Goal: Register for event/course

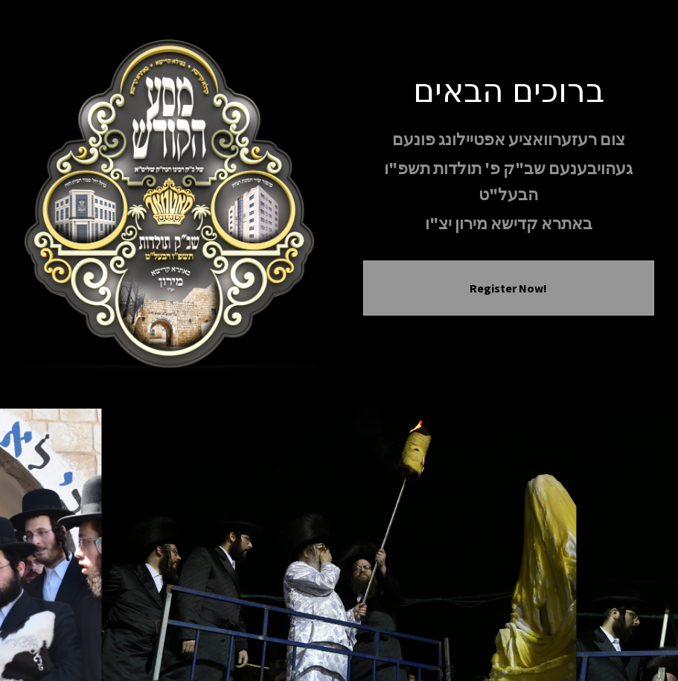
click at [236, 214] on div "ברוכים הבאים צום רעזערוואציע אפטיילונג פונעם געהויבענעם שב"ק פ' תולדות תשפ"ו הב…" at bounding box center [339, 204] width 631 height 330
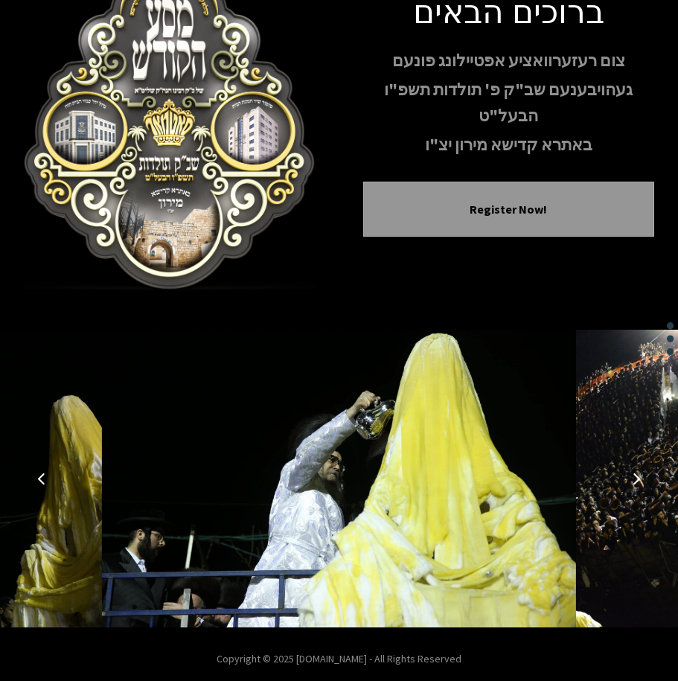
scroll to position [89, 0]
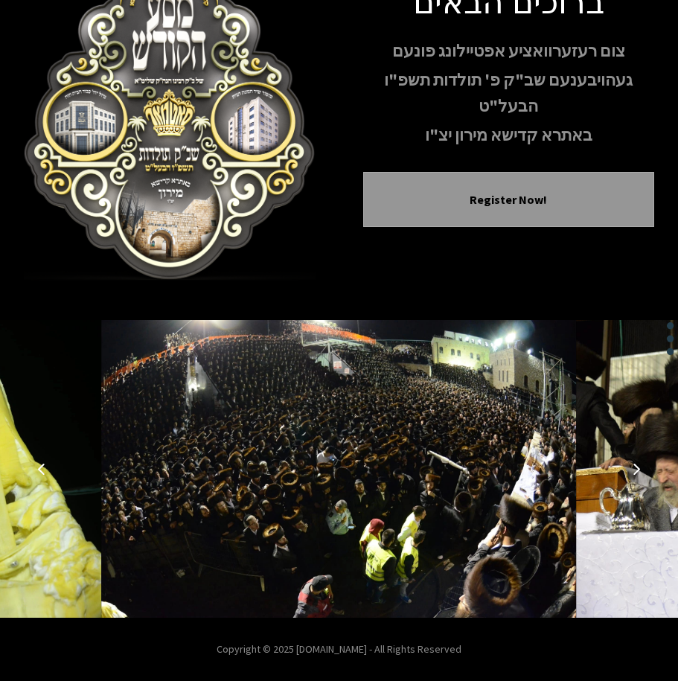
click at [635, 468] on icon "Next image" at bounding box center [637, 469] width 12 height 12
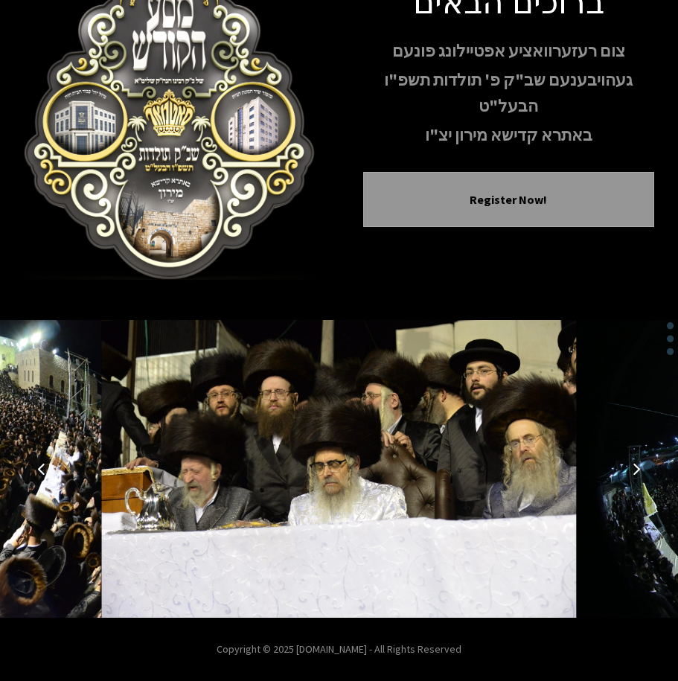
click at [635, 468] on icon "Next image" at bounding box center [637, 469] width 12 height 12
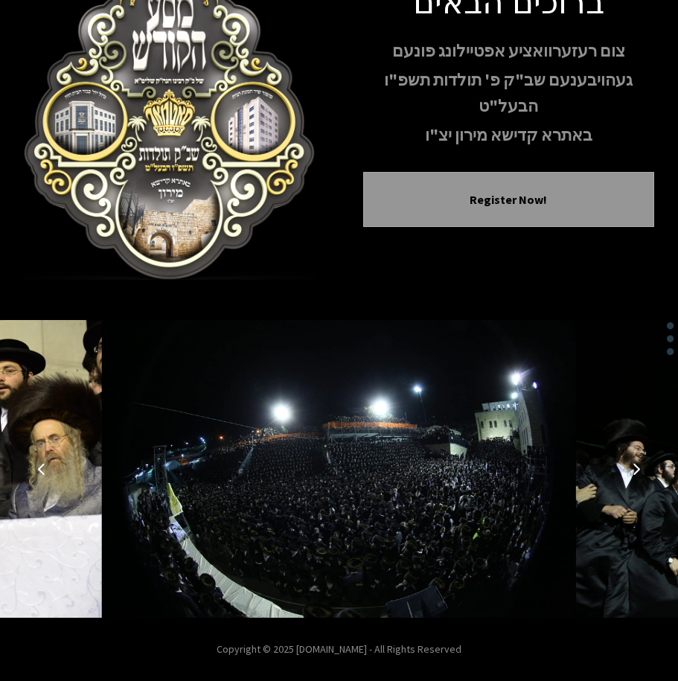
click at [635, 468] on icon "Next image" at bounding box center [637, 469] width 12 height 12
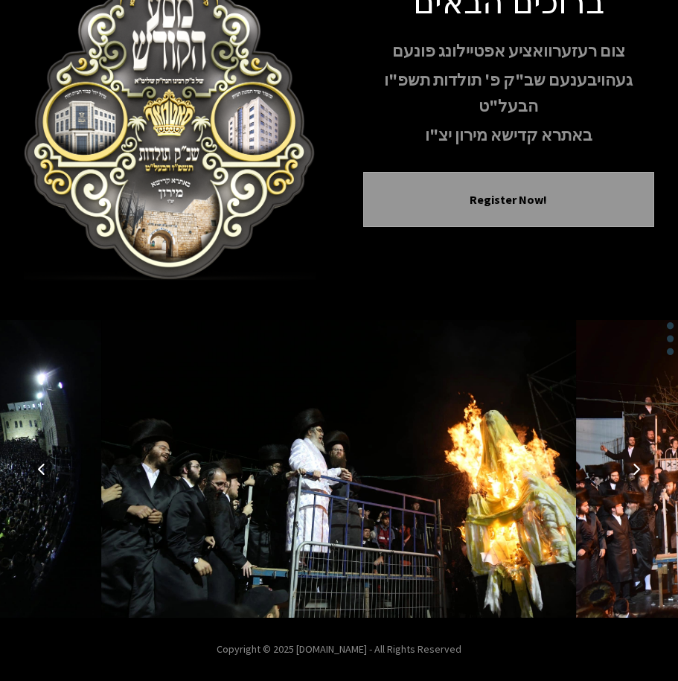
click at [441, 497] on img at bounding box center [338, 469] width 475 height 298
click at [632, 468] on icon "Next image" at bounding box center [637, 469] width 12 height 12
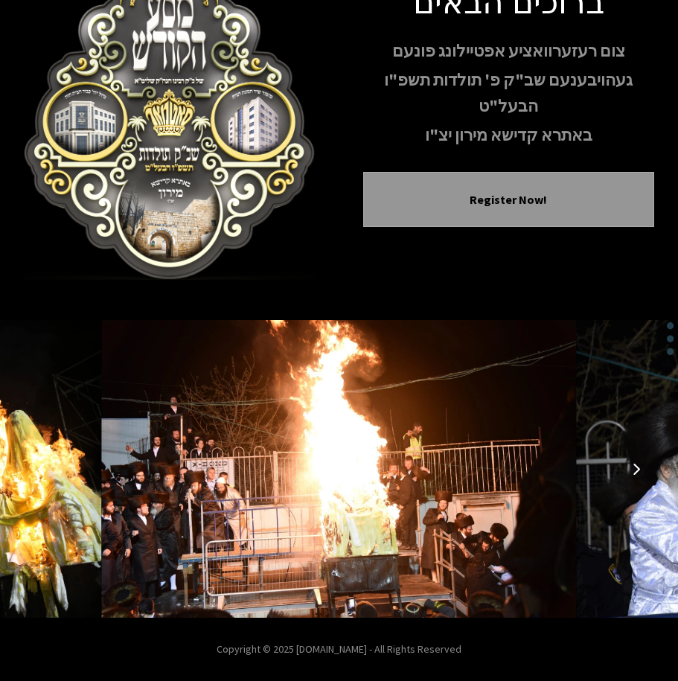
click at [631, 468] on icon "Next image" at bounding box center [637, 469] width 12 height 12
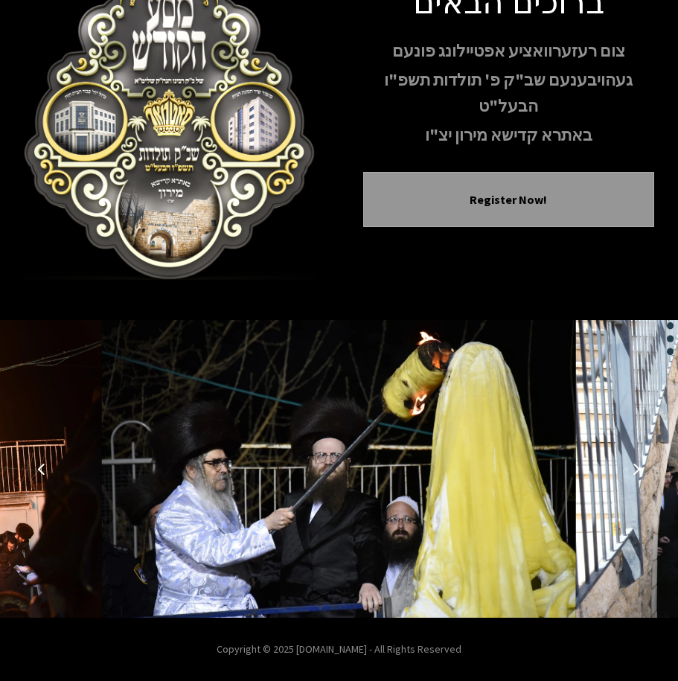
click at [631, 468] on icon "Next image" at bounding box center [637, 469] width 12 height 12
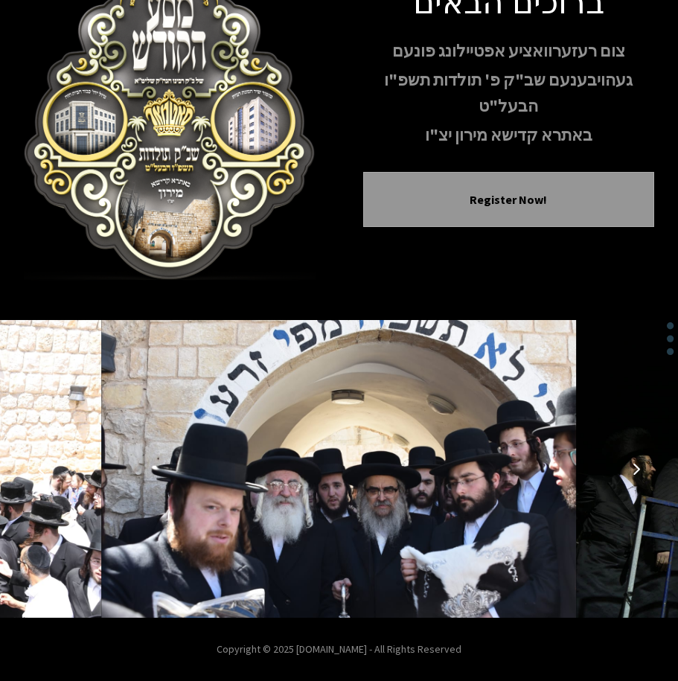
click at [631, 468] on icon "Next image" at bounding box center [637, 469] width 12 height 12
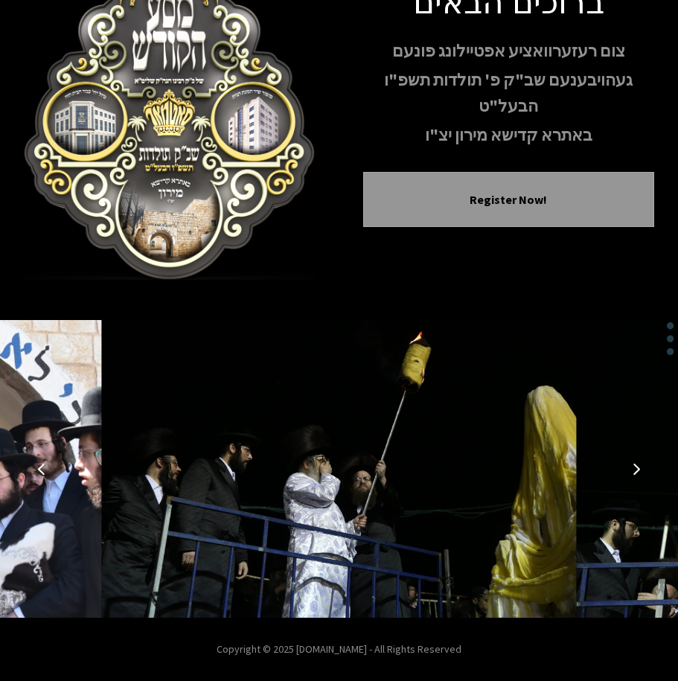
click at [631, 468] on icon "Next image" at bounding box center [637, 469] width 12 height 12
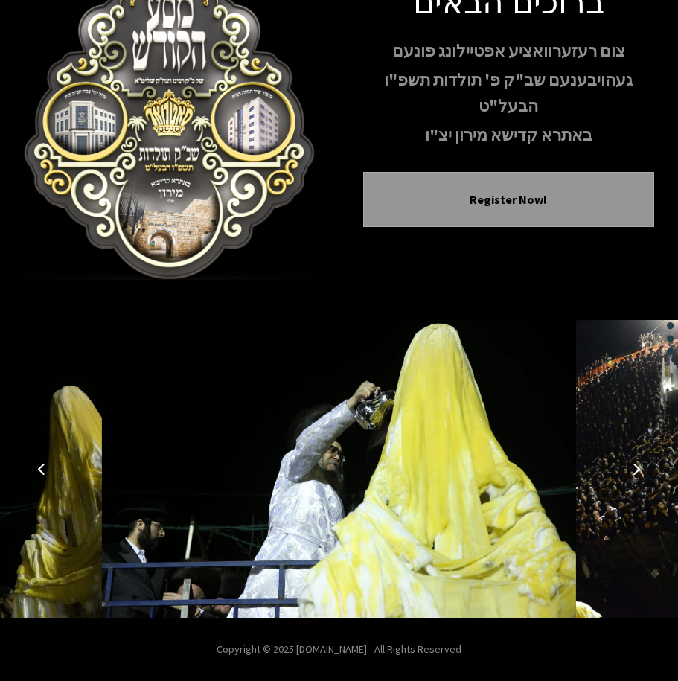
click at [631, 468] on icon "Next image" at bounding box center [637, 469] width 12 height 12
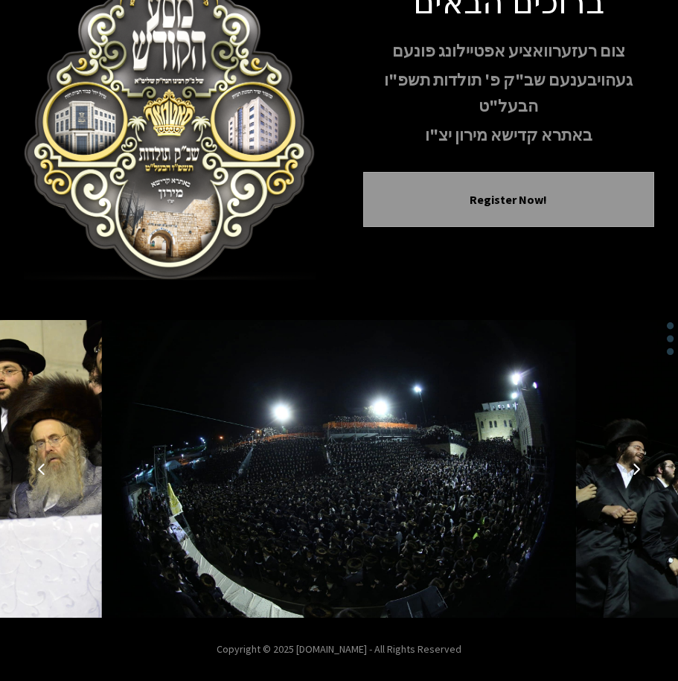
click at [636, 471] on icon "Next image" at bounding box center [637, 469] width 12 height 12
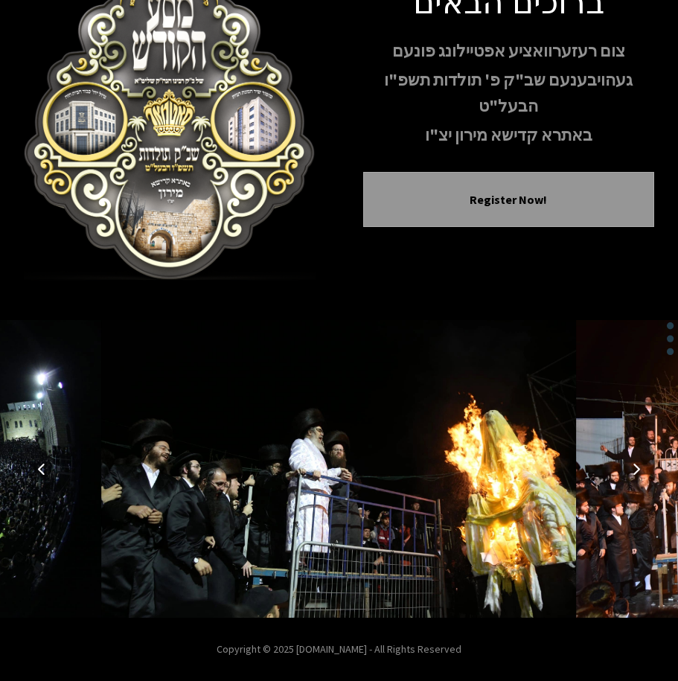
click at [636, 471] on icon "Next image" at bounding box center [637, 469] width 12 height 12
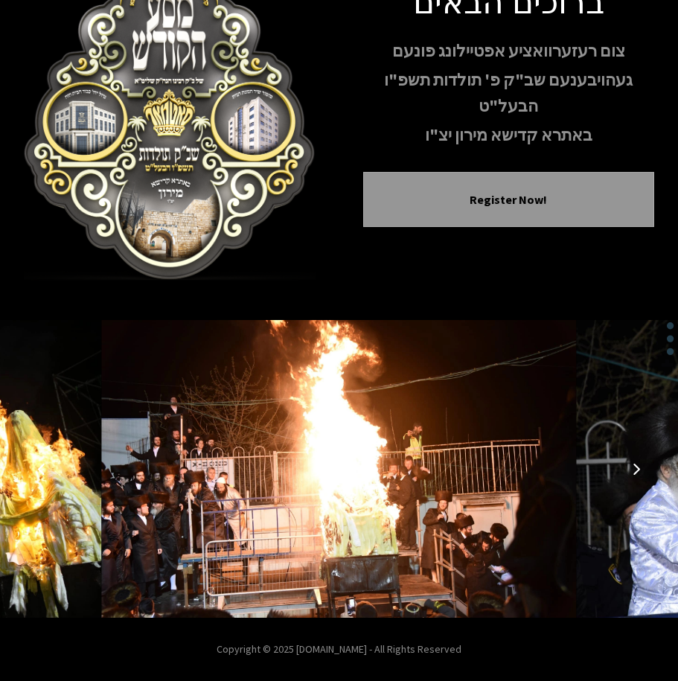
click at [636, 474] on icon "Next image" at bounding box center [637, 469] width 12 height 12
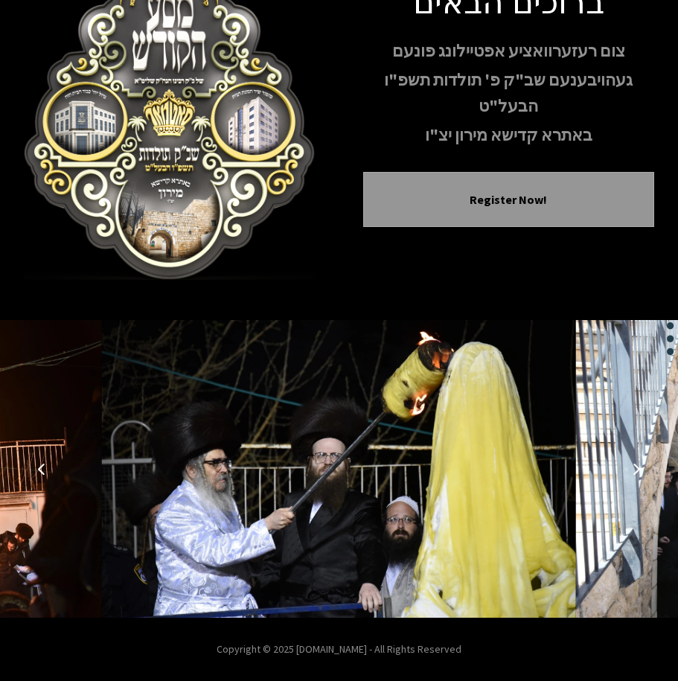
click at [636, 474] on icon "Next image" at bounding box center [637, 469] width 12 height 12
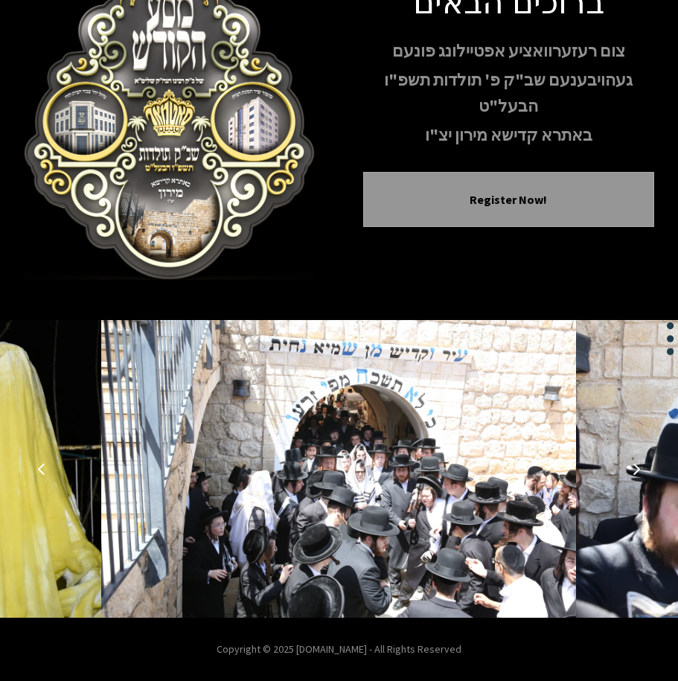
click at [636, 475] on button "Next image" at bounding box center [637, 469] width 36 height 36
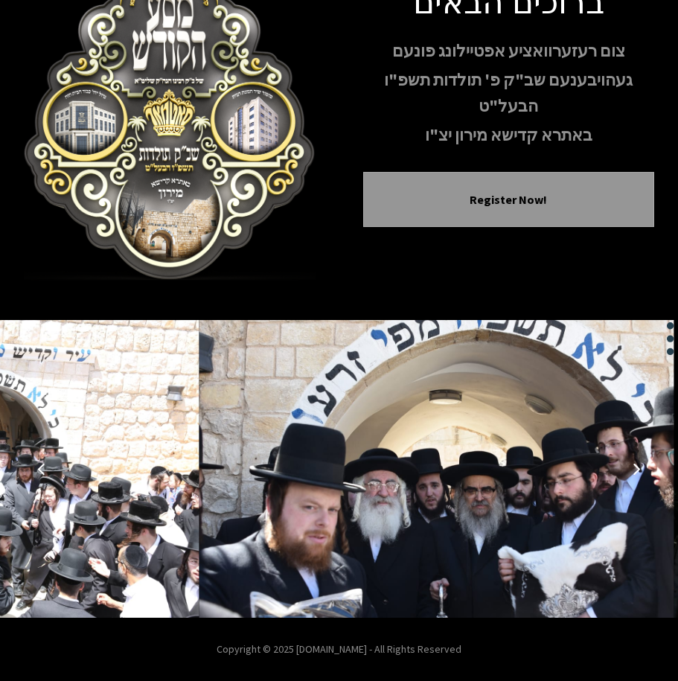
click at [636, 475] on button "Next image" at bounding box center [637, 469] width 36 height 36
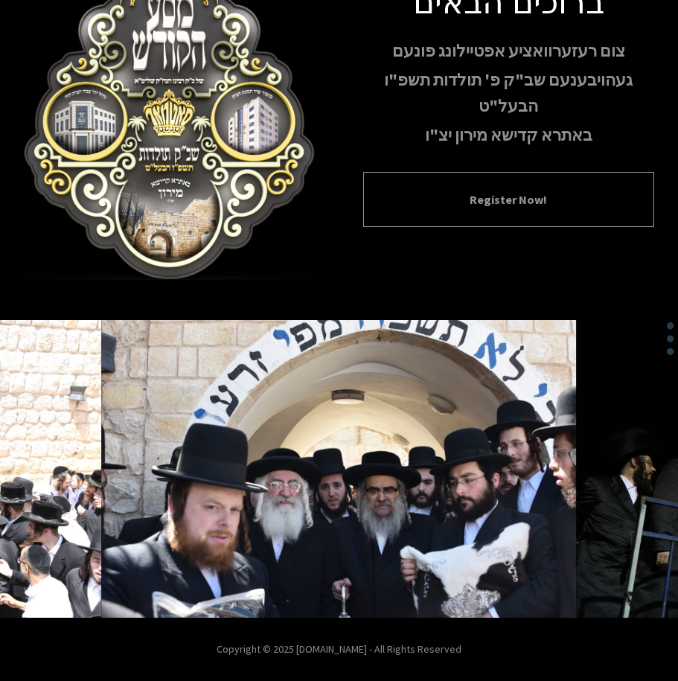
click at [523, 200] on button "Register Now!" at bounding box center [509, 200] width 255 height 18
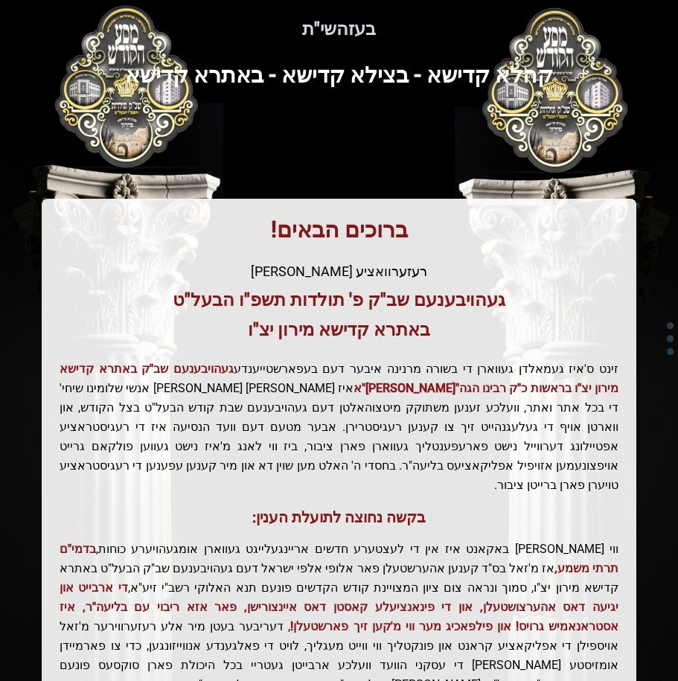
scroll to position [220, 0]
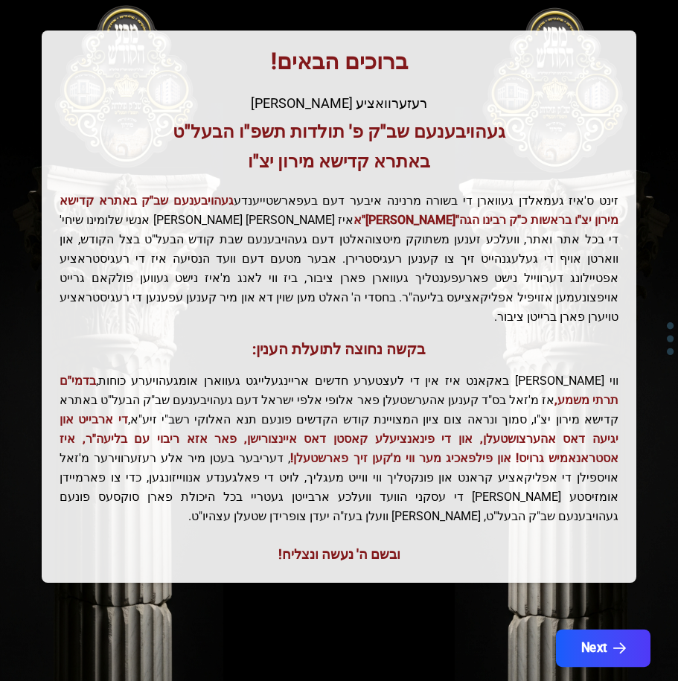
click at [593, 630] on button "Next" at bounding box center [603, 648] width 95 height 37
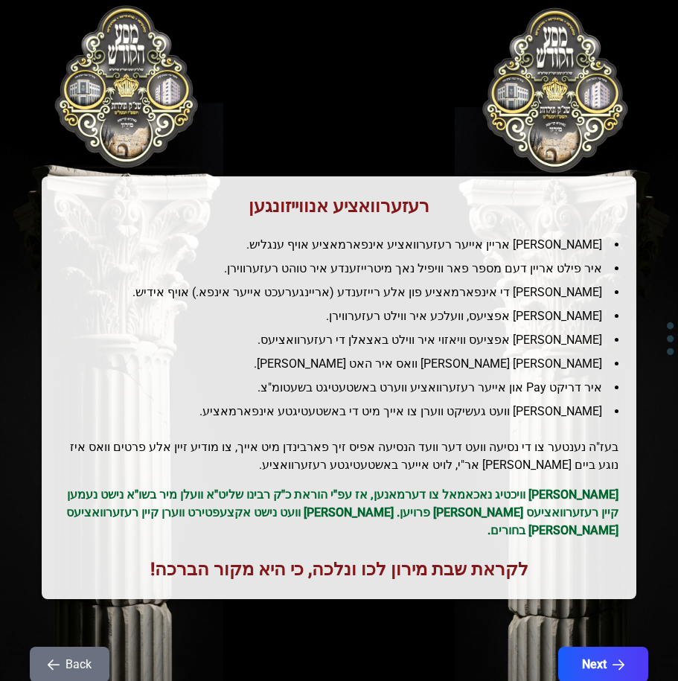
scroll to position [0, 0]
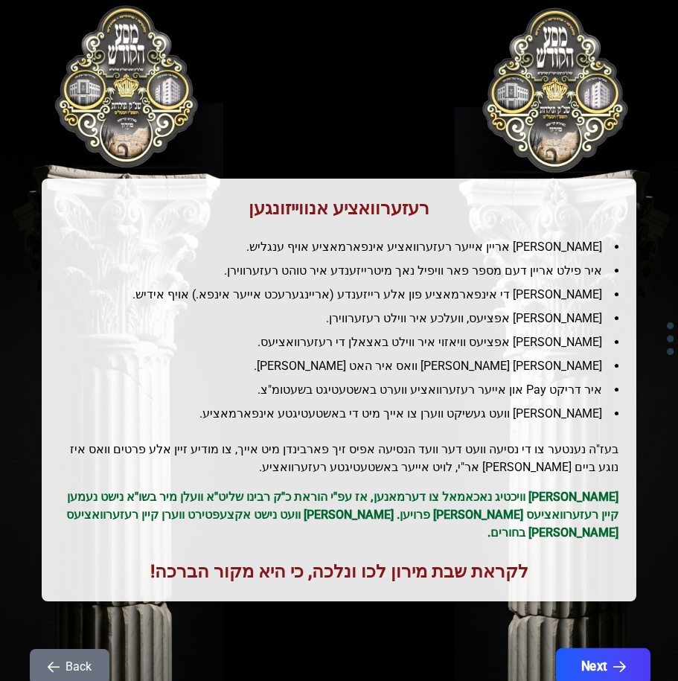
click at [610, 651] on button "Next" at bounding box center [603, 666] width 95 height 37
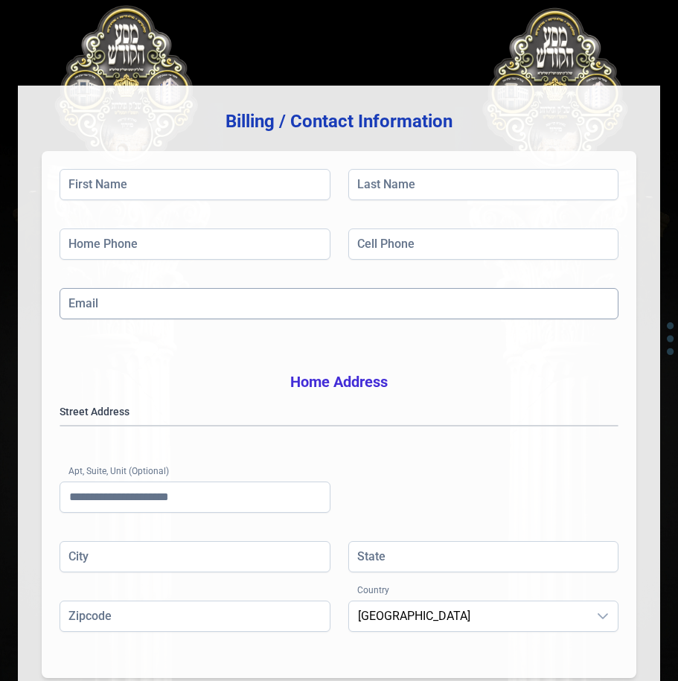
scroll to position [17, 0]
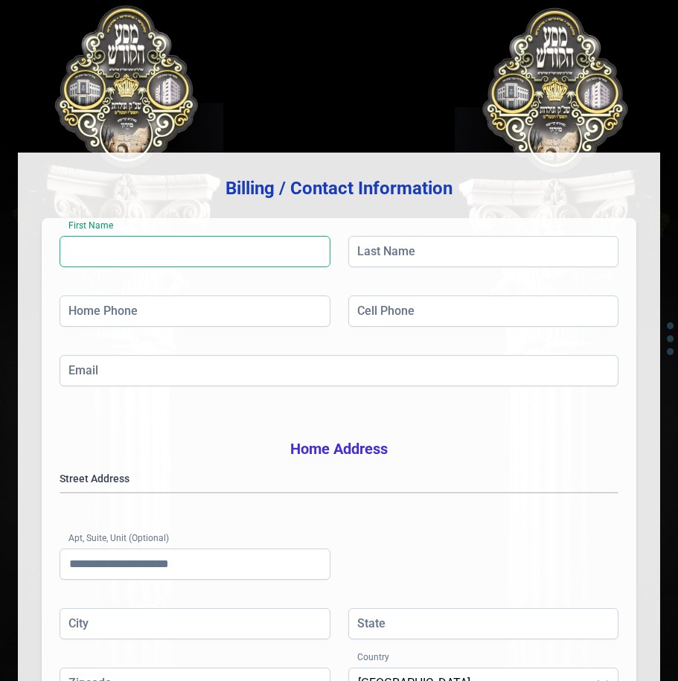
click at [258, 256] on input "First Name" at bounding box center [195, 251] width 271 height 31
type input "*"
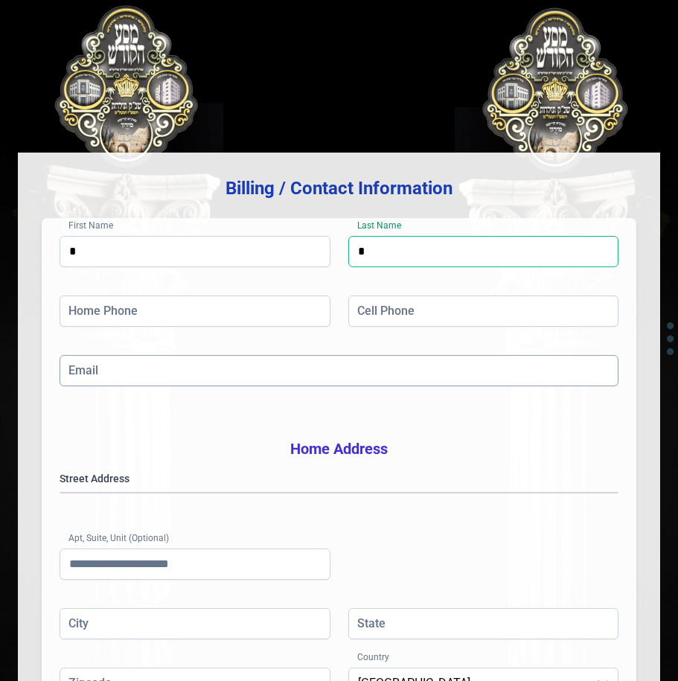
type input "*"
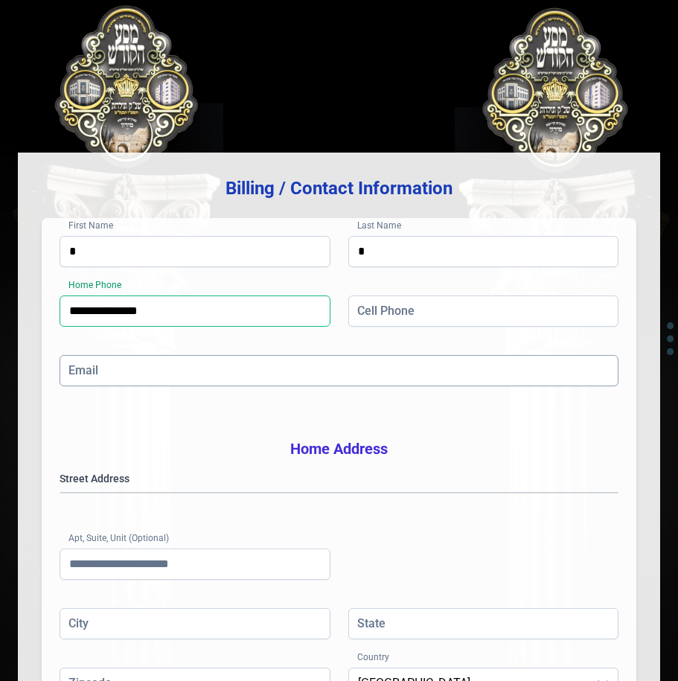
type input "**********"
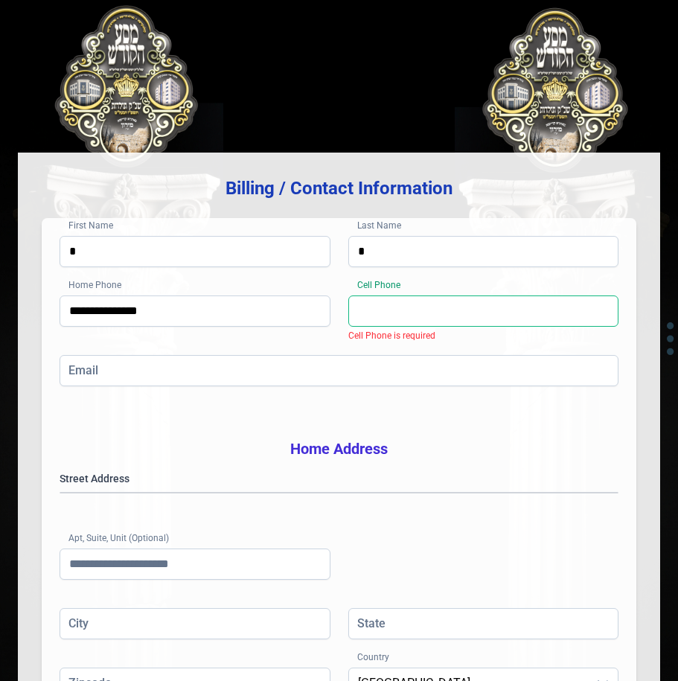
click at [367, 322] on input "Cell Phone" at bounding box center [483, 311] width 271 height 31
type input "**********"
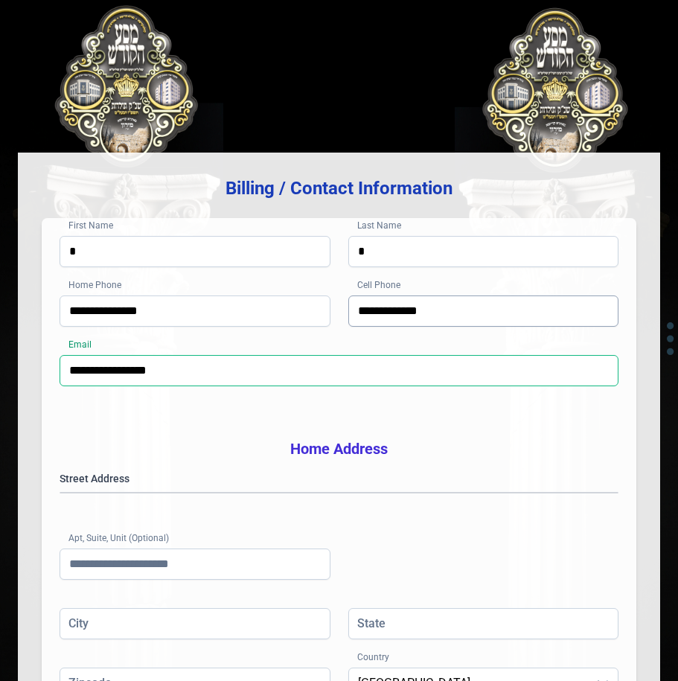
type input "**********"
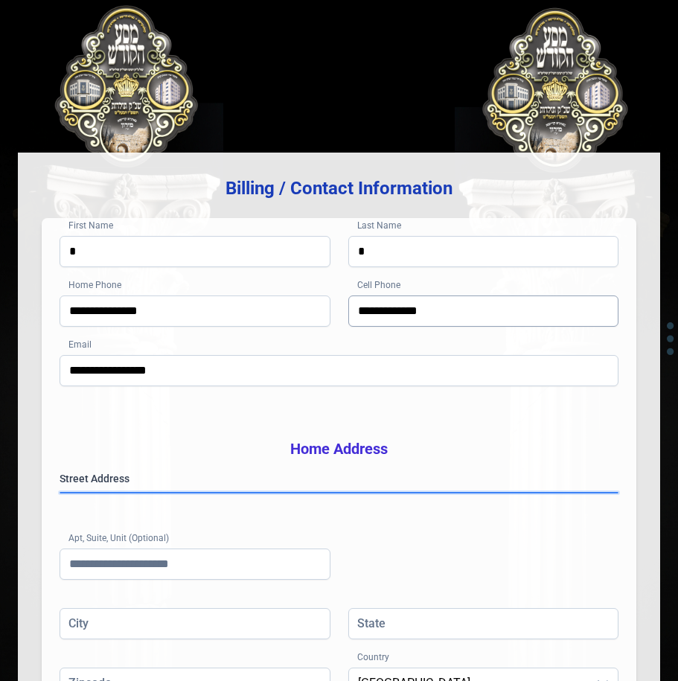
scroll to position [240, 0]
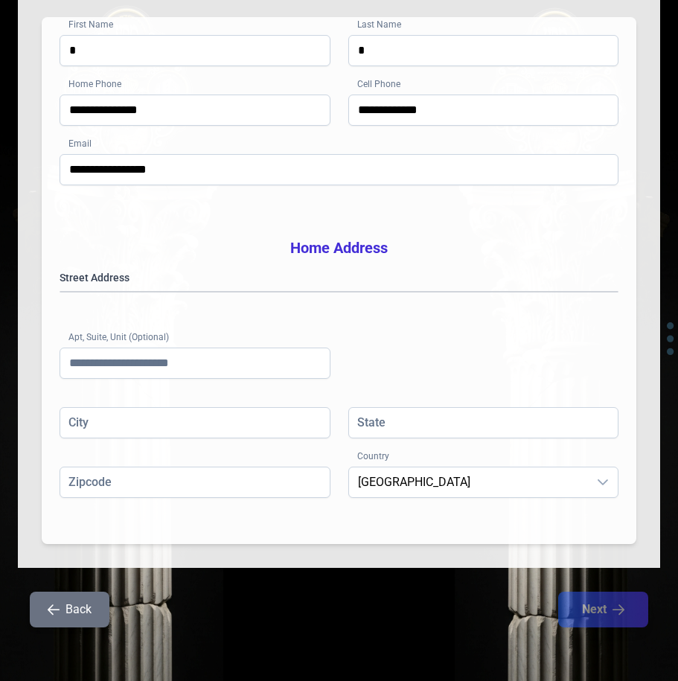
click at [494, 200] on div "**********" at bounding box center [339, 280] width 595 height 527
drag, startPoint x: 144, startPoint y: 379, endPoint x: 155, endPoint y: 368, distance: 15.3
click at [144, 379] on div "Apt, Suite, Unit (Optional)" at bounding box center [195, 366] width 271 height 36
click at [155, 368] on input "Apt, Suite, Unit (Optional)" at bounding box center [195, 363] width 271 height 31
click at [187, 421] on input "City" at bounding box center [195, 422] width 271 height 31
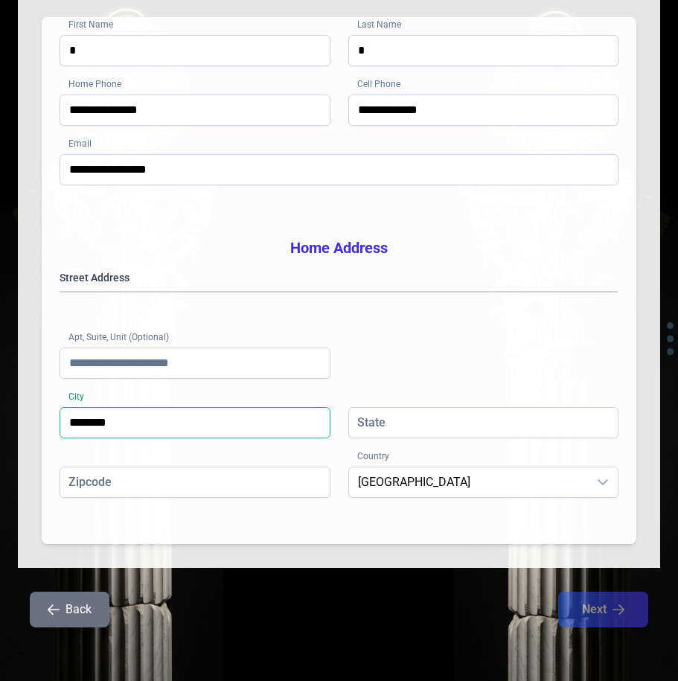
type input "********"
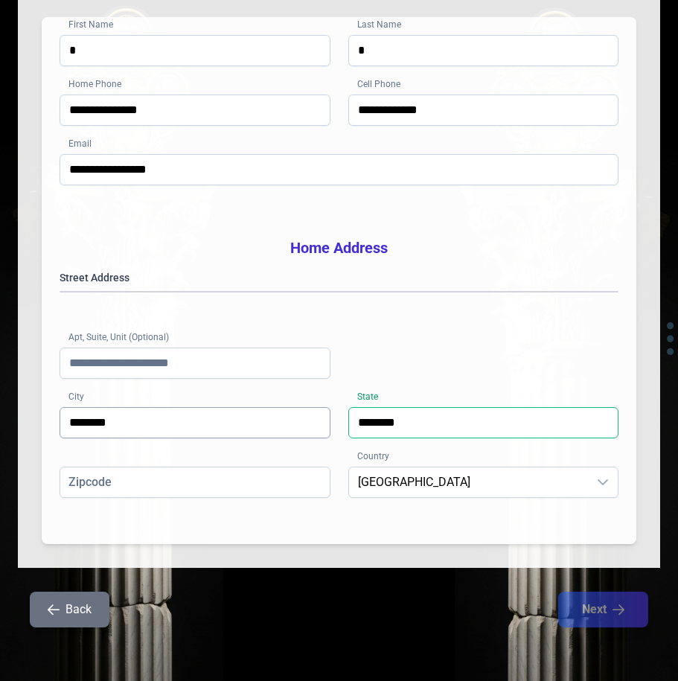
type input "********"
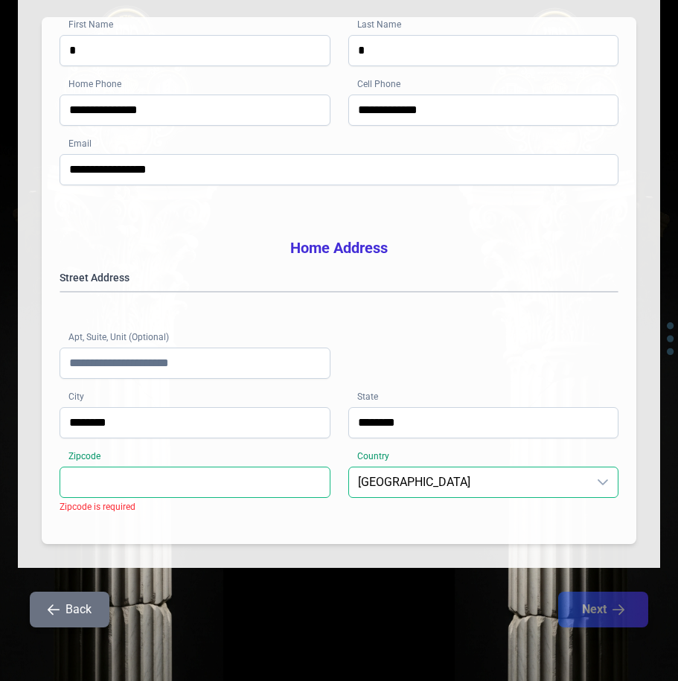
click at [181, 488] on input "Zipcode" at bounding box center [195, 482] width 271 height 31
type input "*****"
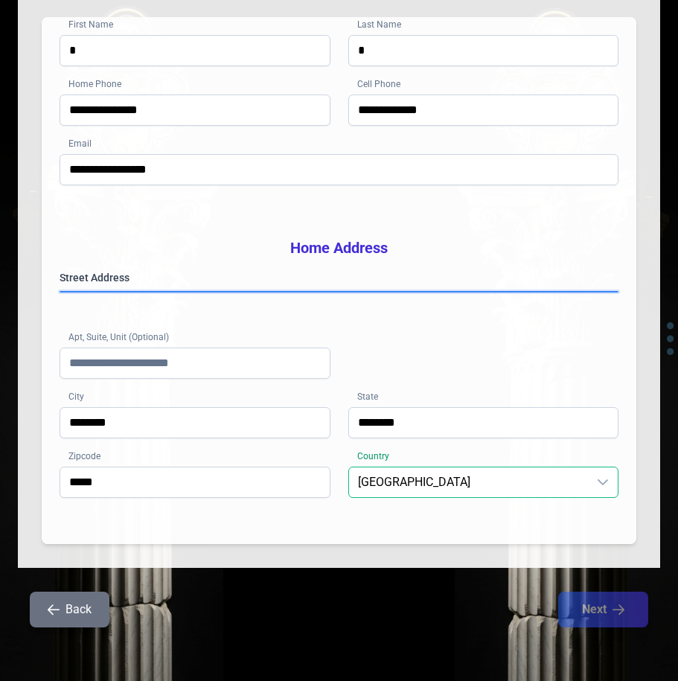
click at [60, 292] on gmp-place-autocomplete at bounding box center [60, 292] width 0 height 0
type input "**********"
type input "**"
type input "*****"
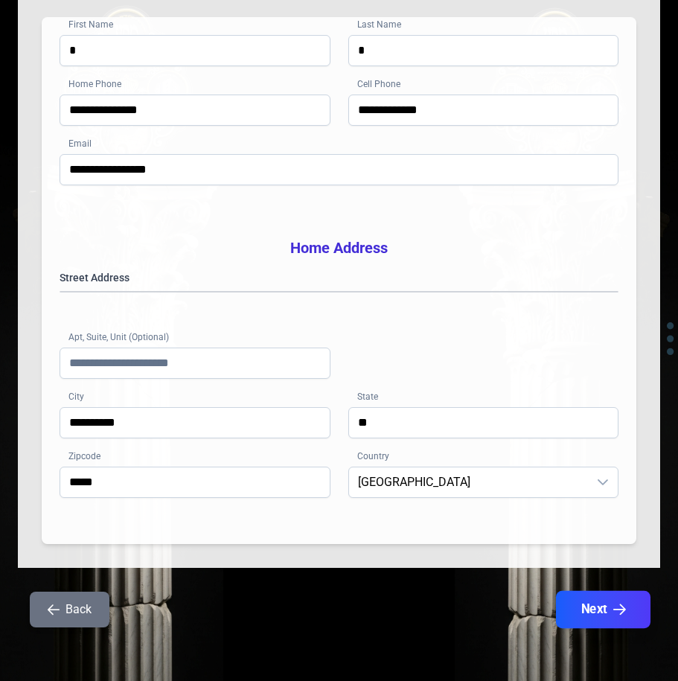
click at [615, 604] on icon "button" at bounding box center [619, 610] width 13 height 13
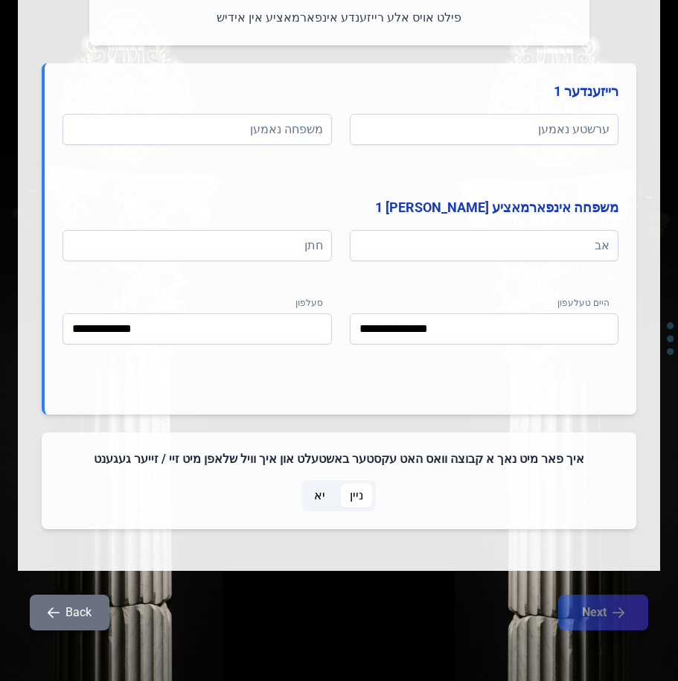
scroll to position [731, 0]
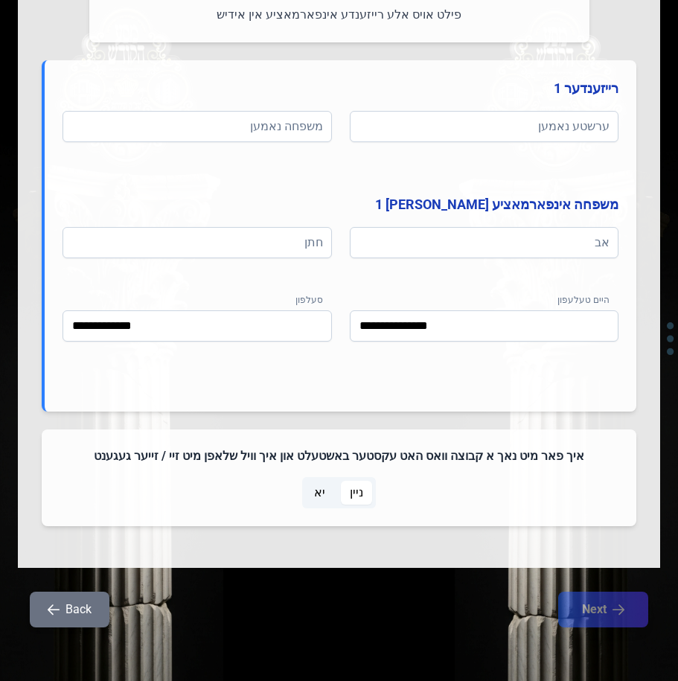
click at [90, 613] on button "Back" at bounding box center [70, 610] width 80 height 36
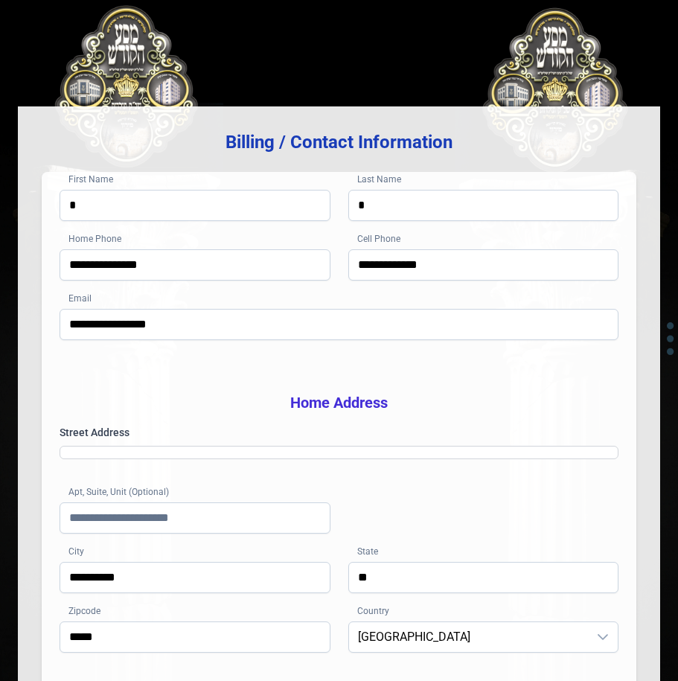
scroll to position [0, 0]
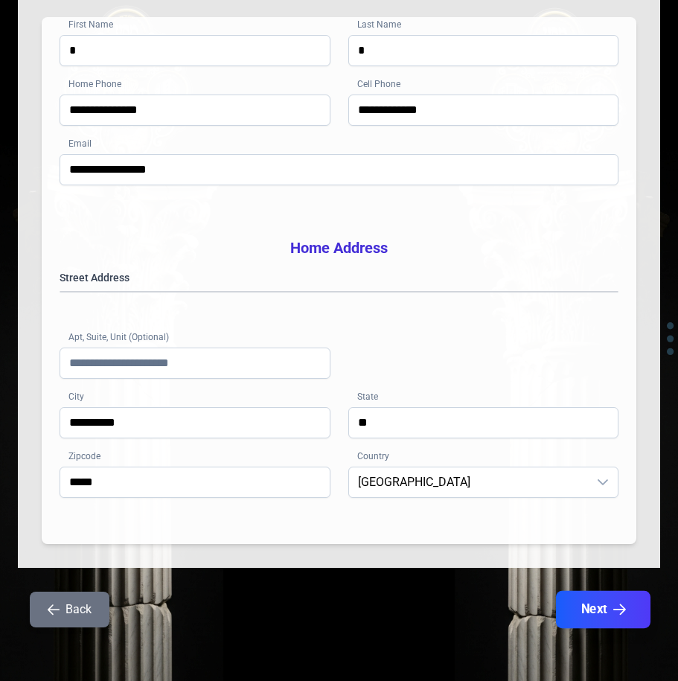
click at [571, 606] on button "Next" at bounding box center [603, 609] width 95 height 37
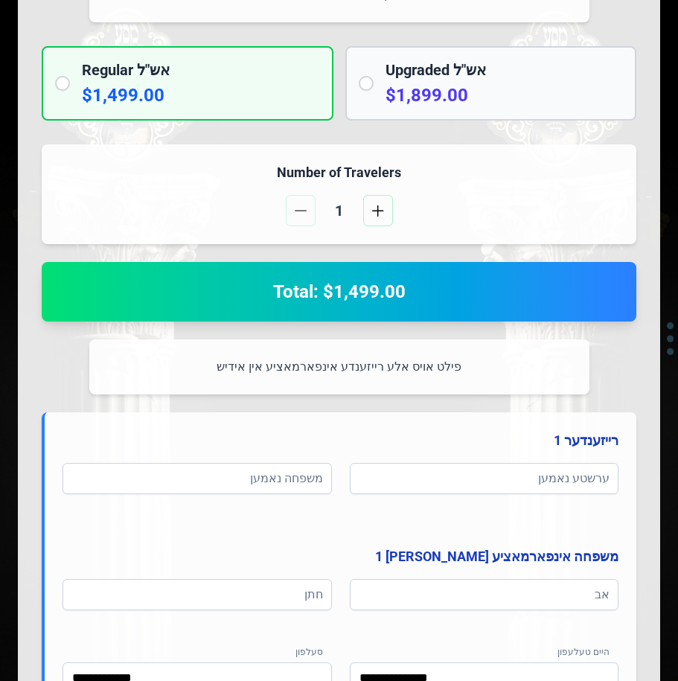
scroll to position [447, 0]
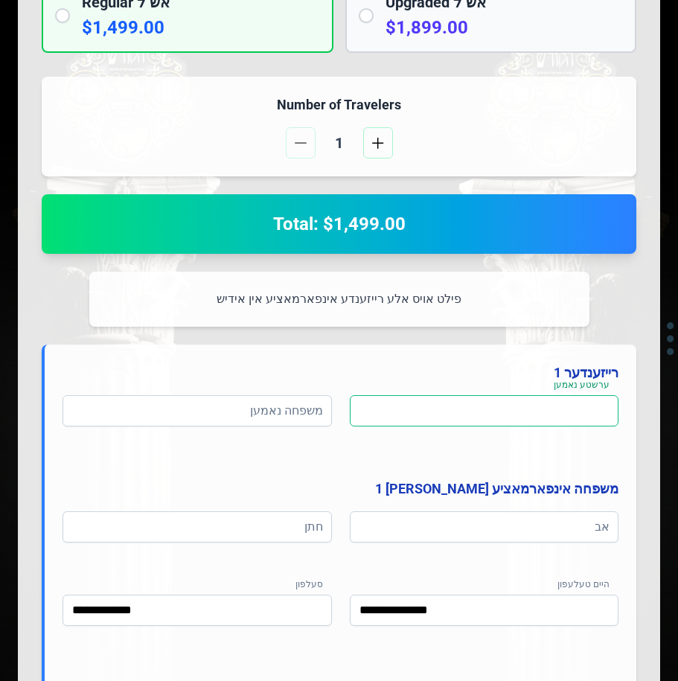
click at [473, 404] on input at bounding box center [484, 410] width 269 height 31
type input "*"
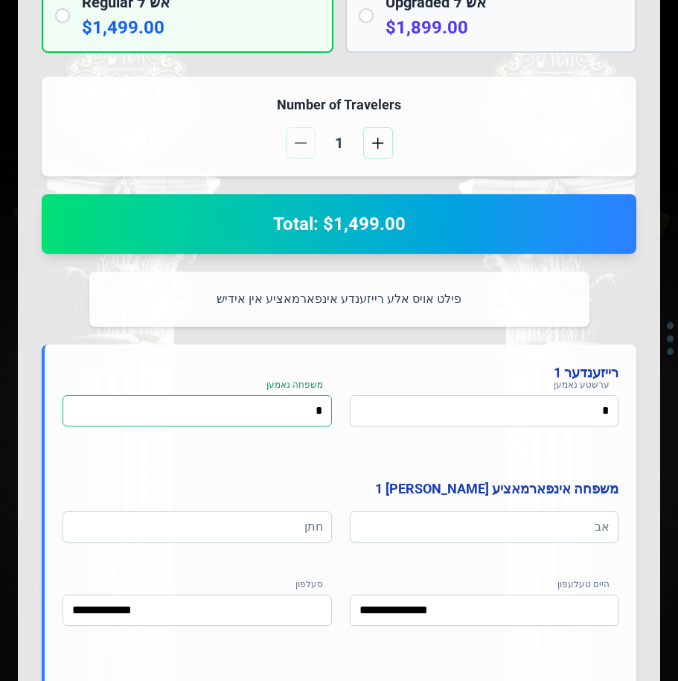
type input "*"
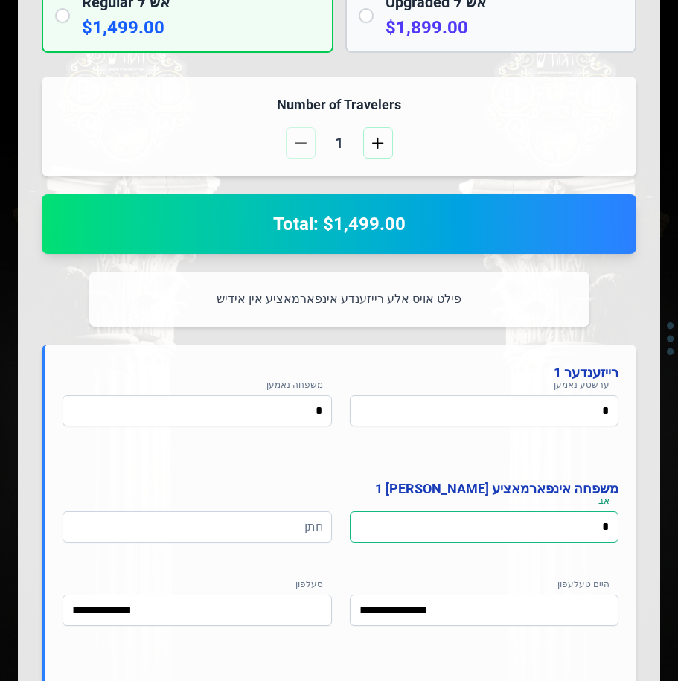
type input "*"
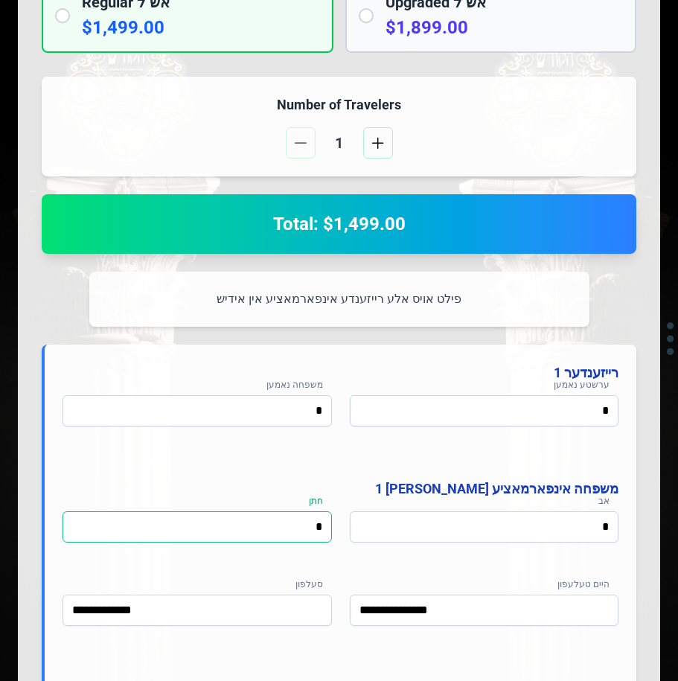
type input "*"
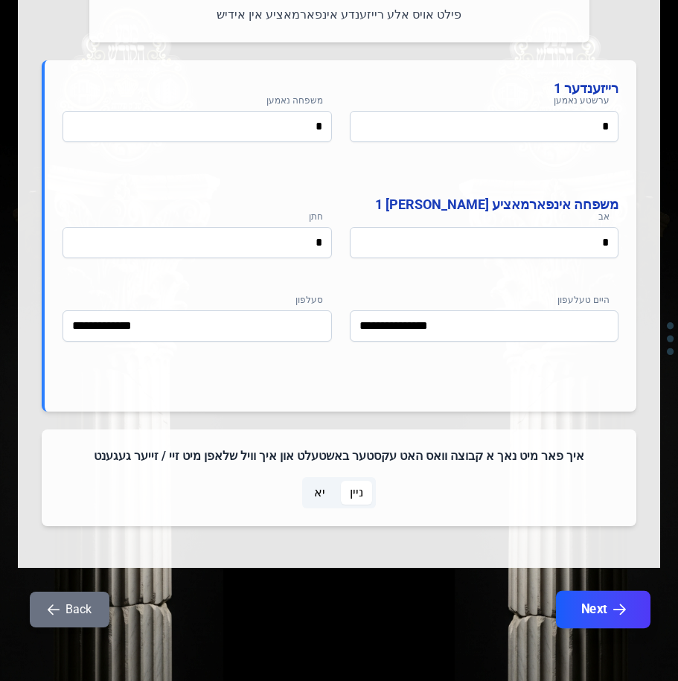
click at [610, 619] on button "Next" at bounding box center [603, 609] width 95 height 37
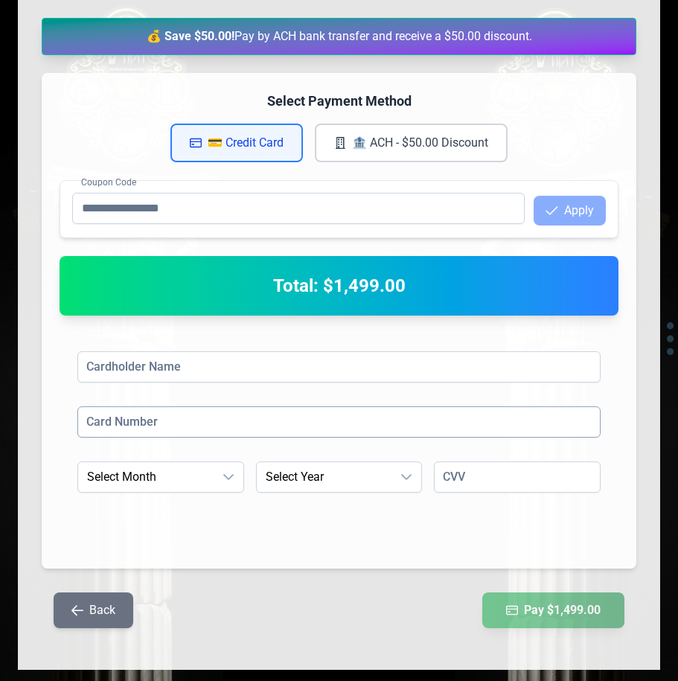
scroll to position [248, 0]
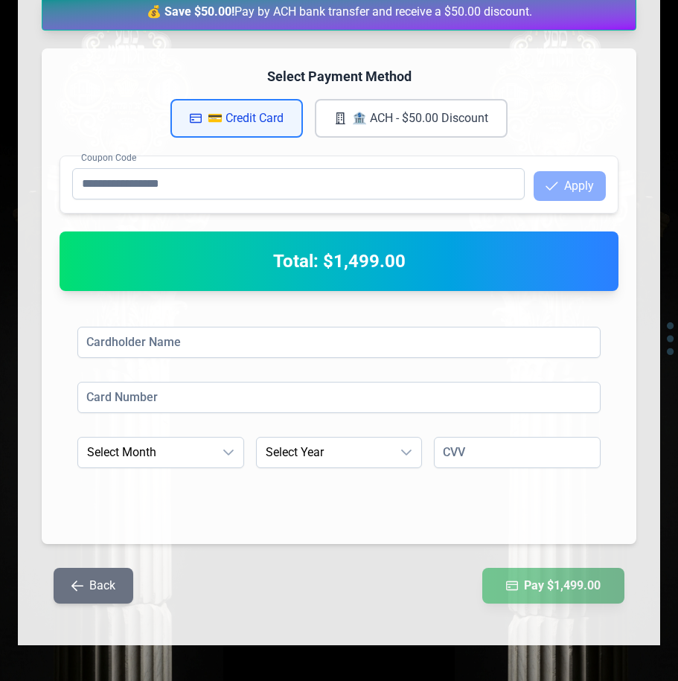
click at [77, 584] on icon "button" at bounding box center [77, 586] width 12 height 12
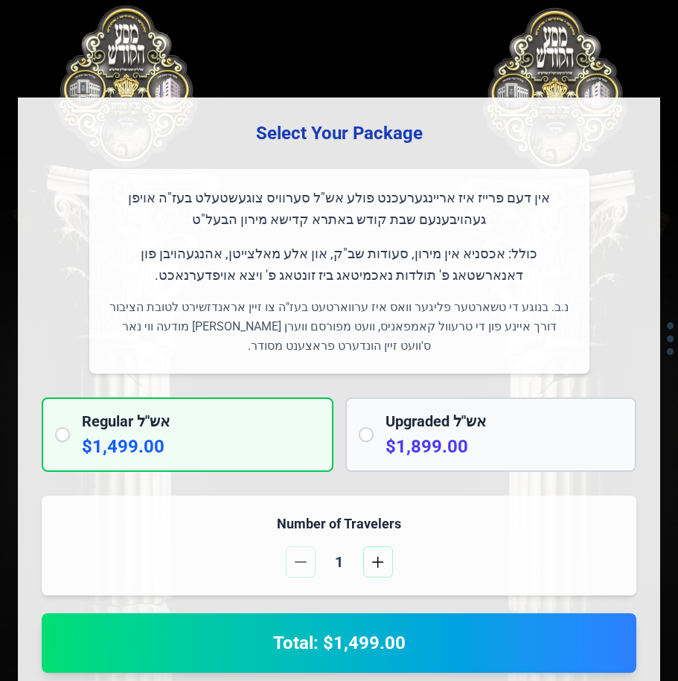
scroll to position [0, 0]
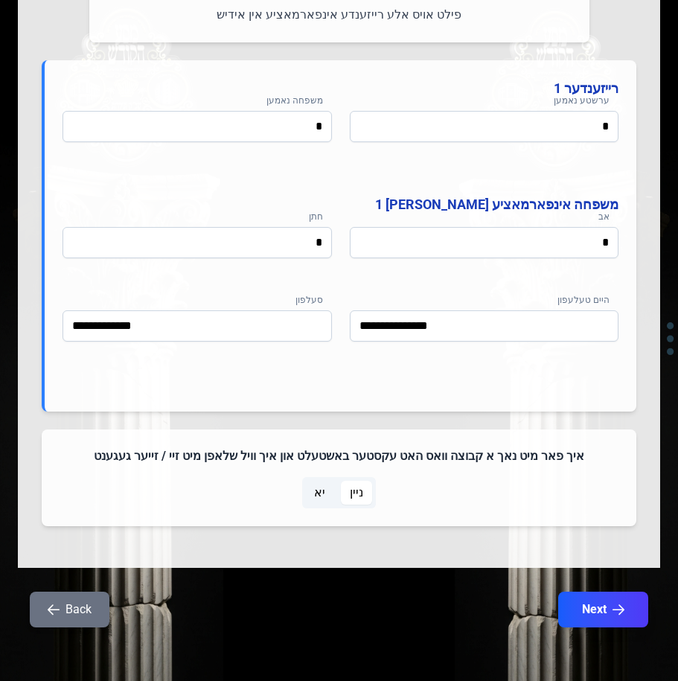
click at [81, 604] on button "Back" at bounding box center [70, 610] width 80 height 36
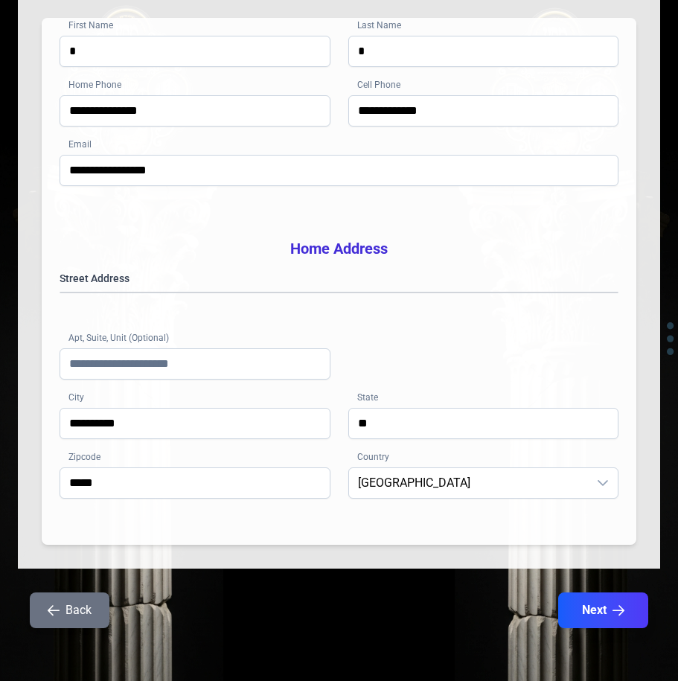
scroll to position [240, 0]
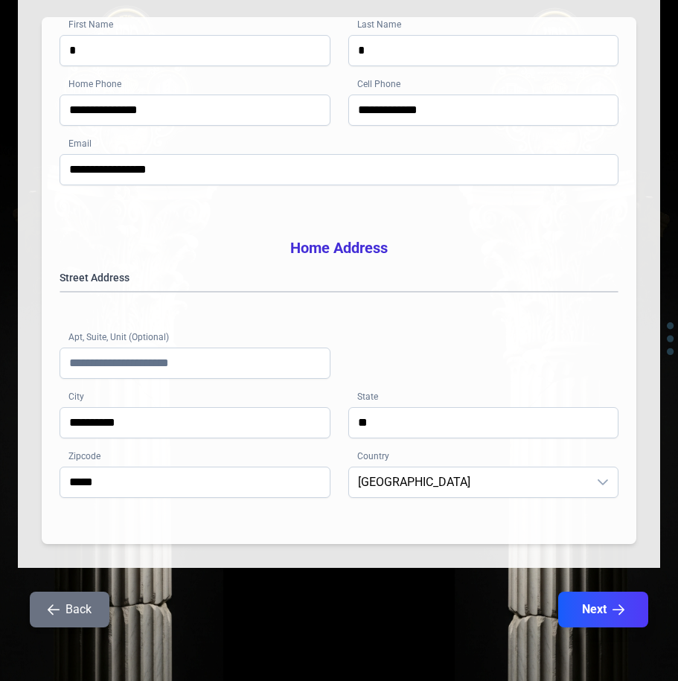
scroll to position [89, 0]
